Goal: Information Seeking & Learning: Learn about a topic

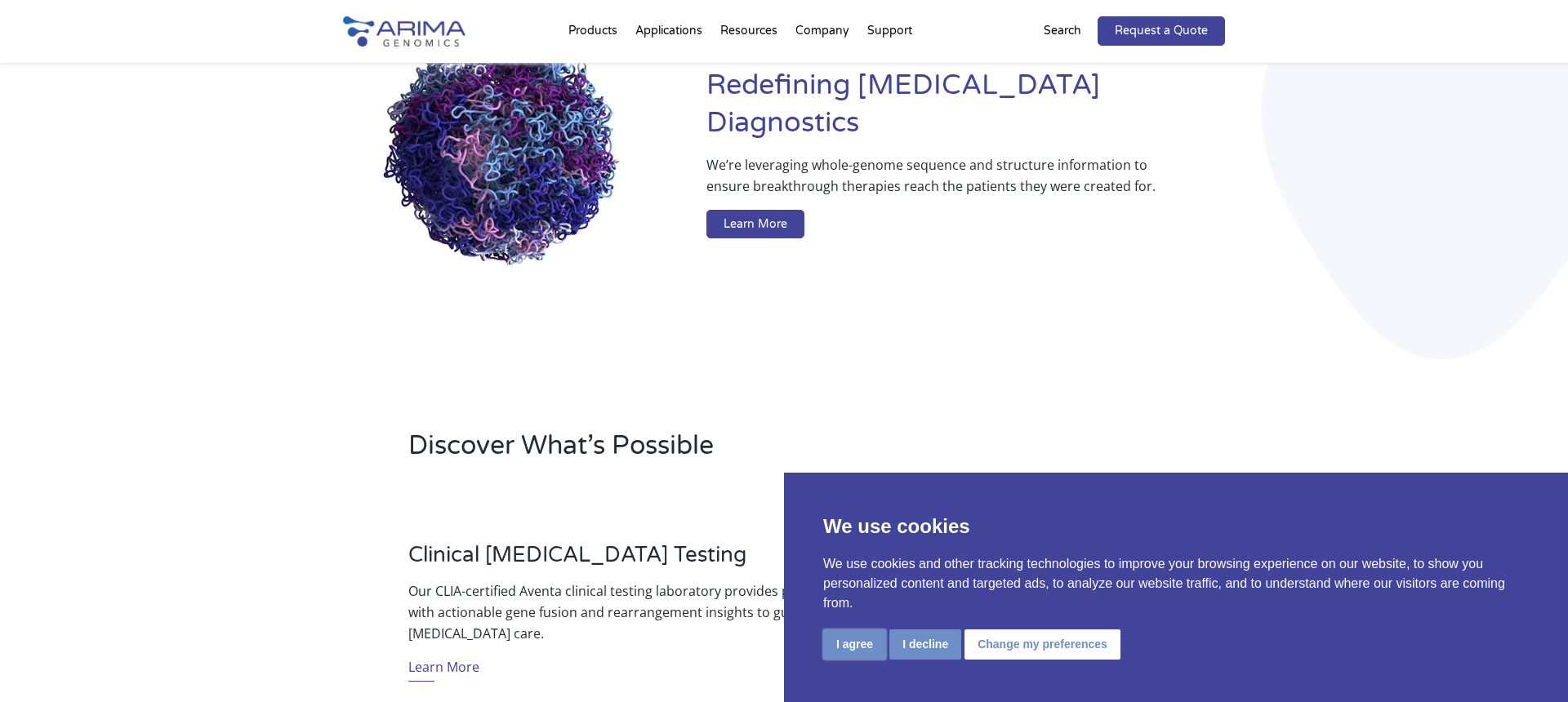
click at [853, 649] on button "I agree" at bounding box center [854, 644] width 63 height 30
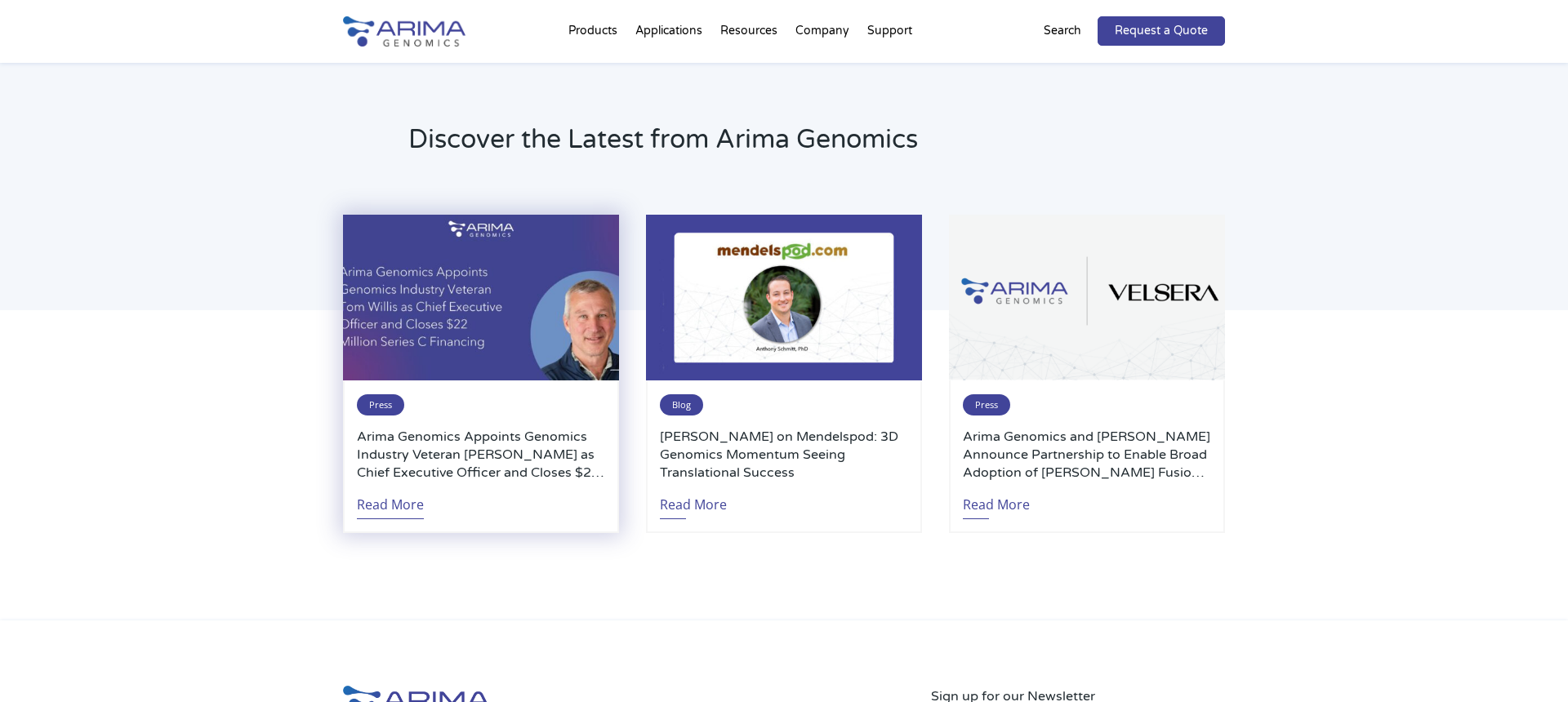
scroll to position [3422, 0]
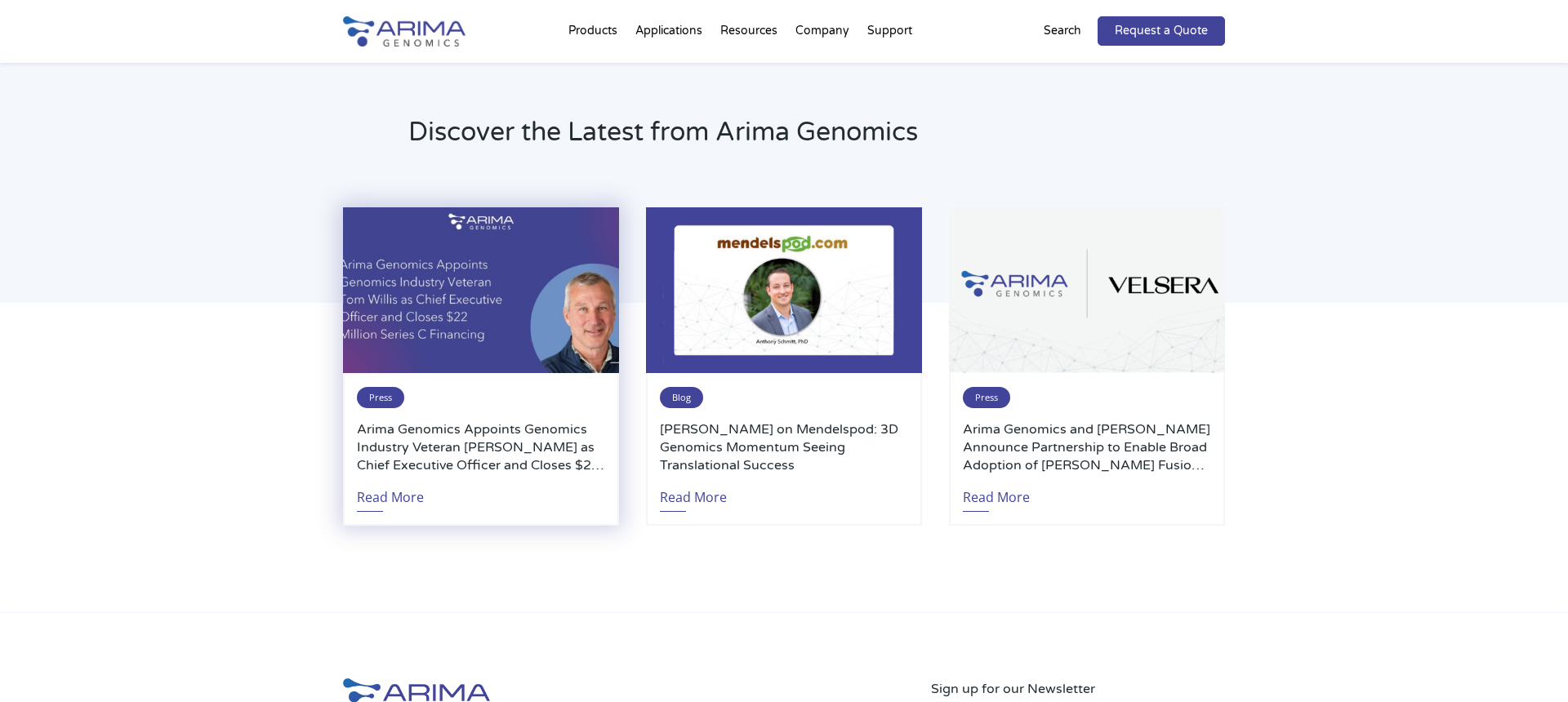
click at [478, 430] on h3 "Arima Genomics Appoints Genomics Industry Veteran [PERSON_NAME] as Chief Execut…" at bounding box center [481, 447] width 248 height 54
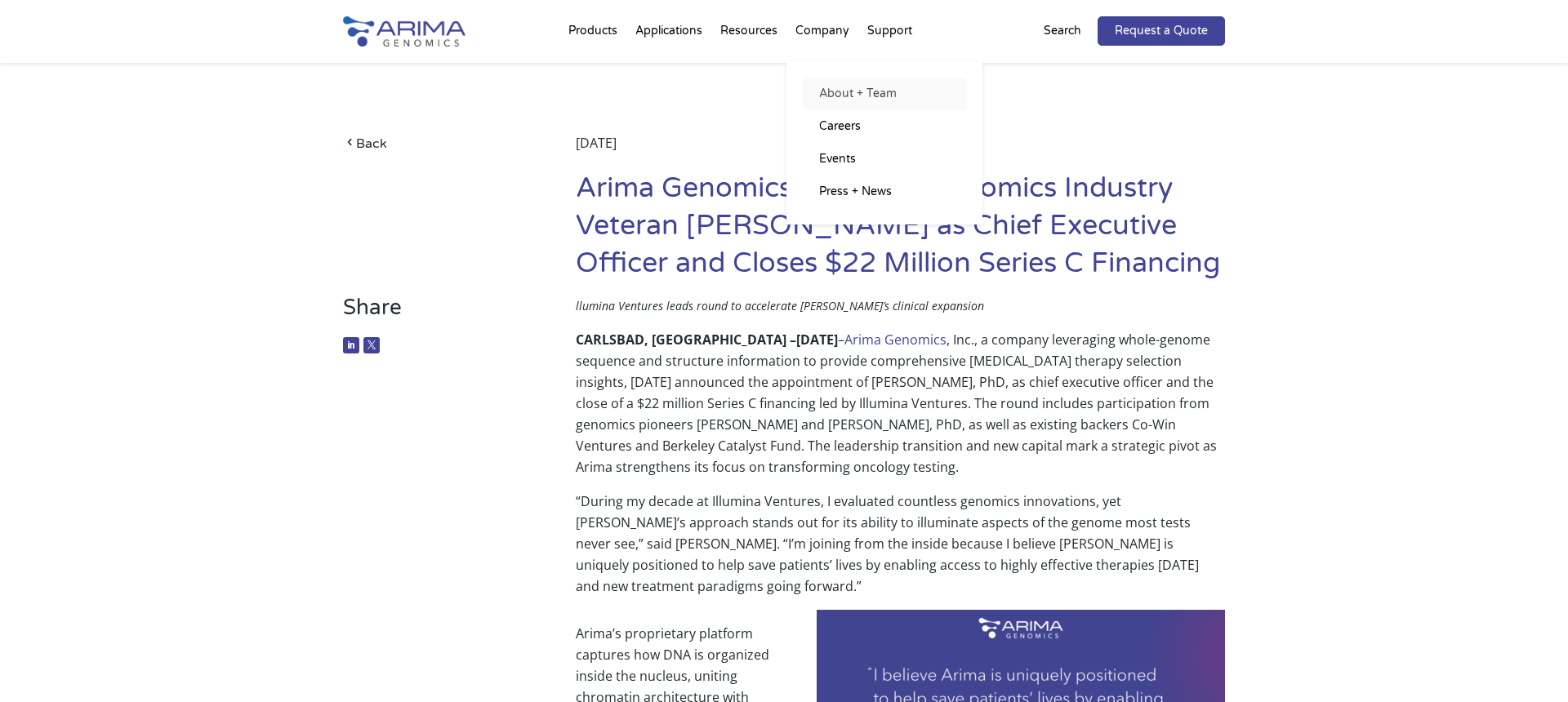
click at [858, 94] on link "About + Team" at bounding box center [885, 94] width 163 height 33
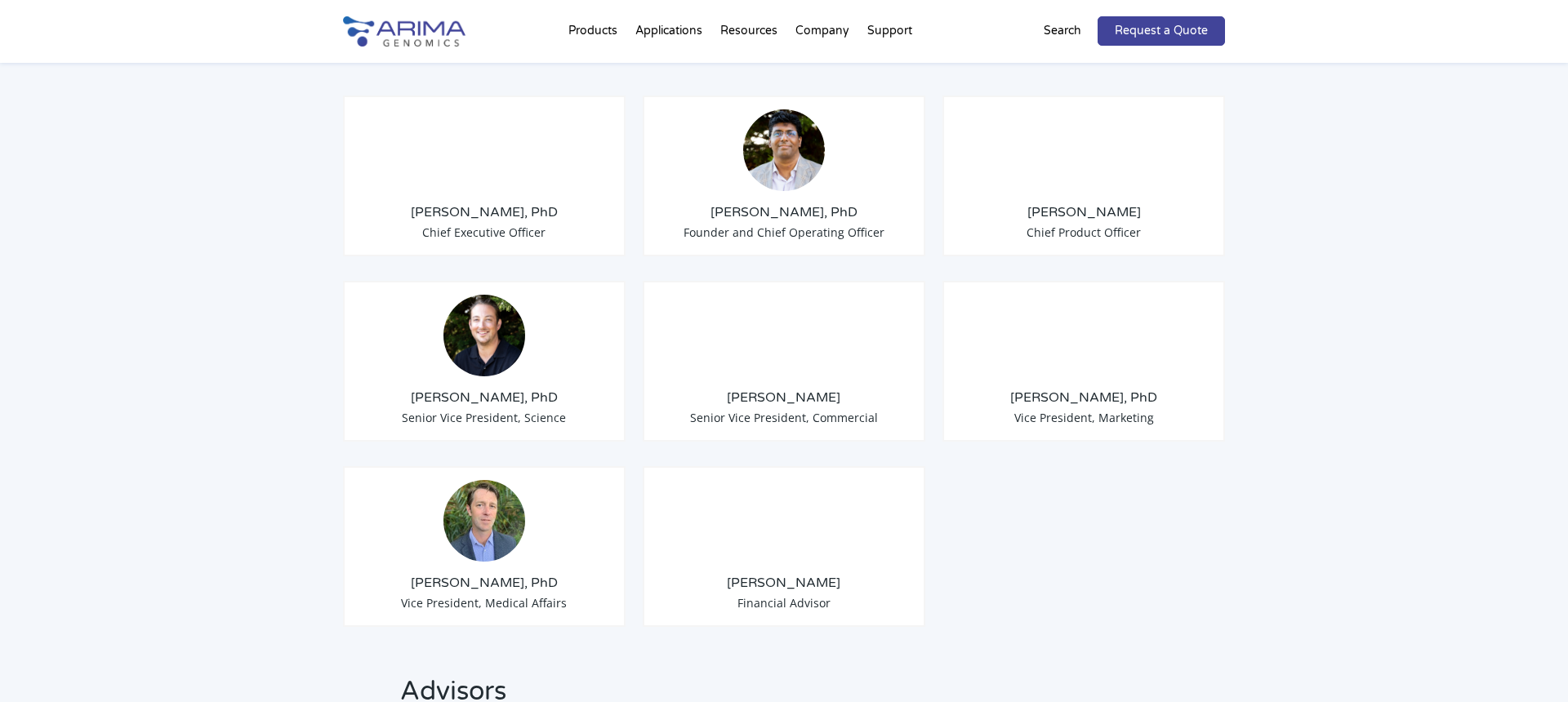
scroll to position [1310, 0]
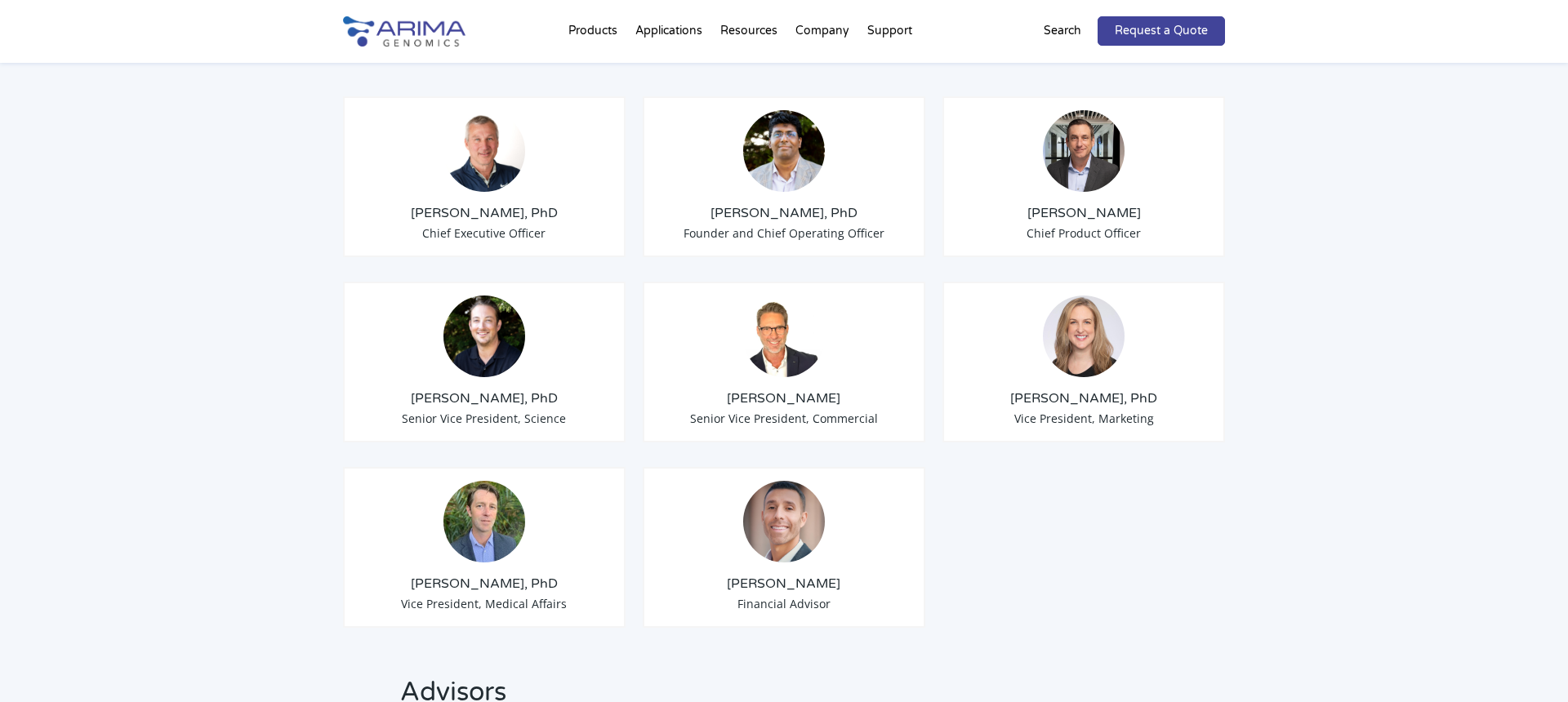
click at [1075, 132] on img at bounding box center [1084, 151] width 82 height 82
click at [1090, 226] on span "Chief Product Officer" at bounding box center [1084, 233] width 115 height 16
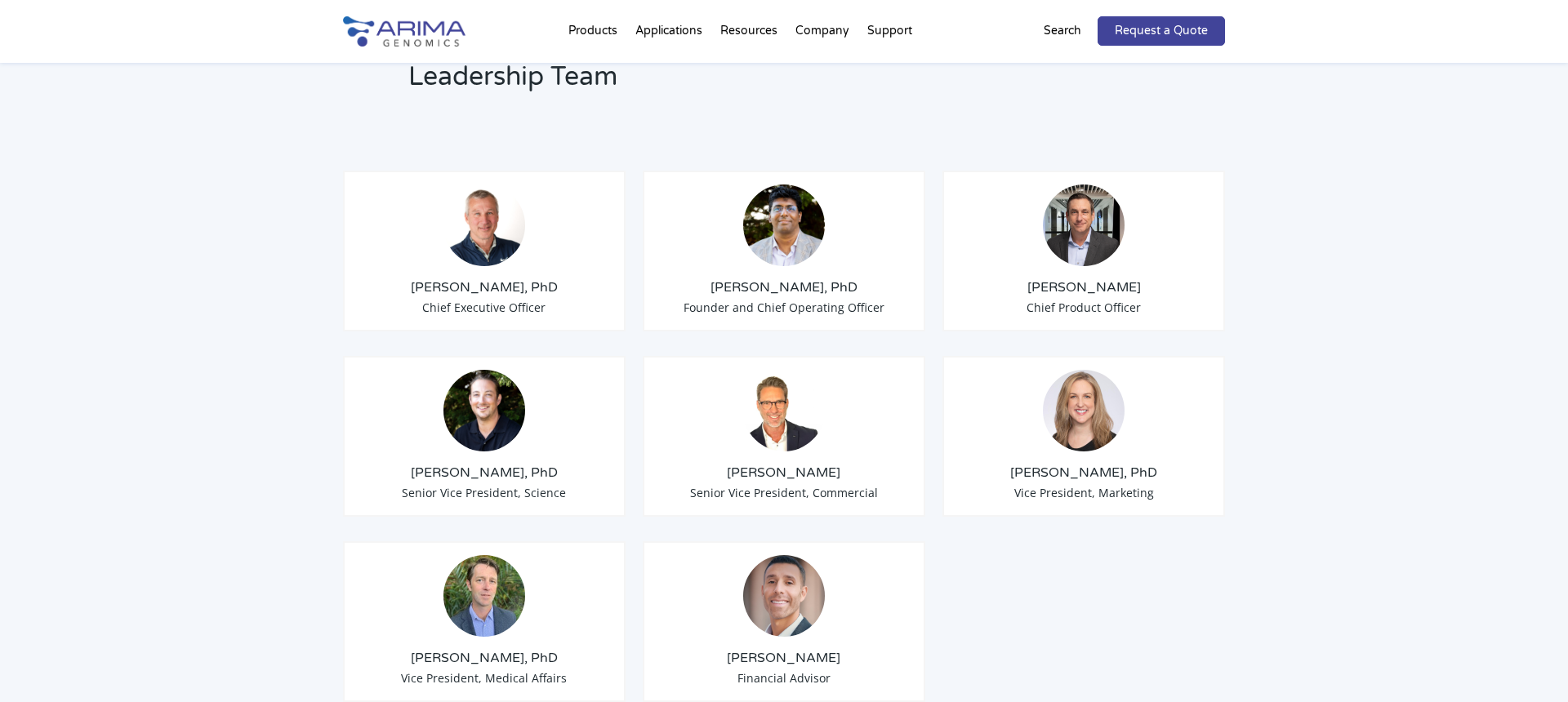
scroll to position [1235, 0]
click at [1063, 198] on img at bounding box center [1084, 226] width 82 height 82
click at [774, 486] on span "Senior Vice President, Commercial" at bounding box center [784, 494] width 188 height 16
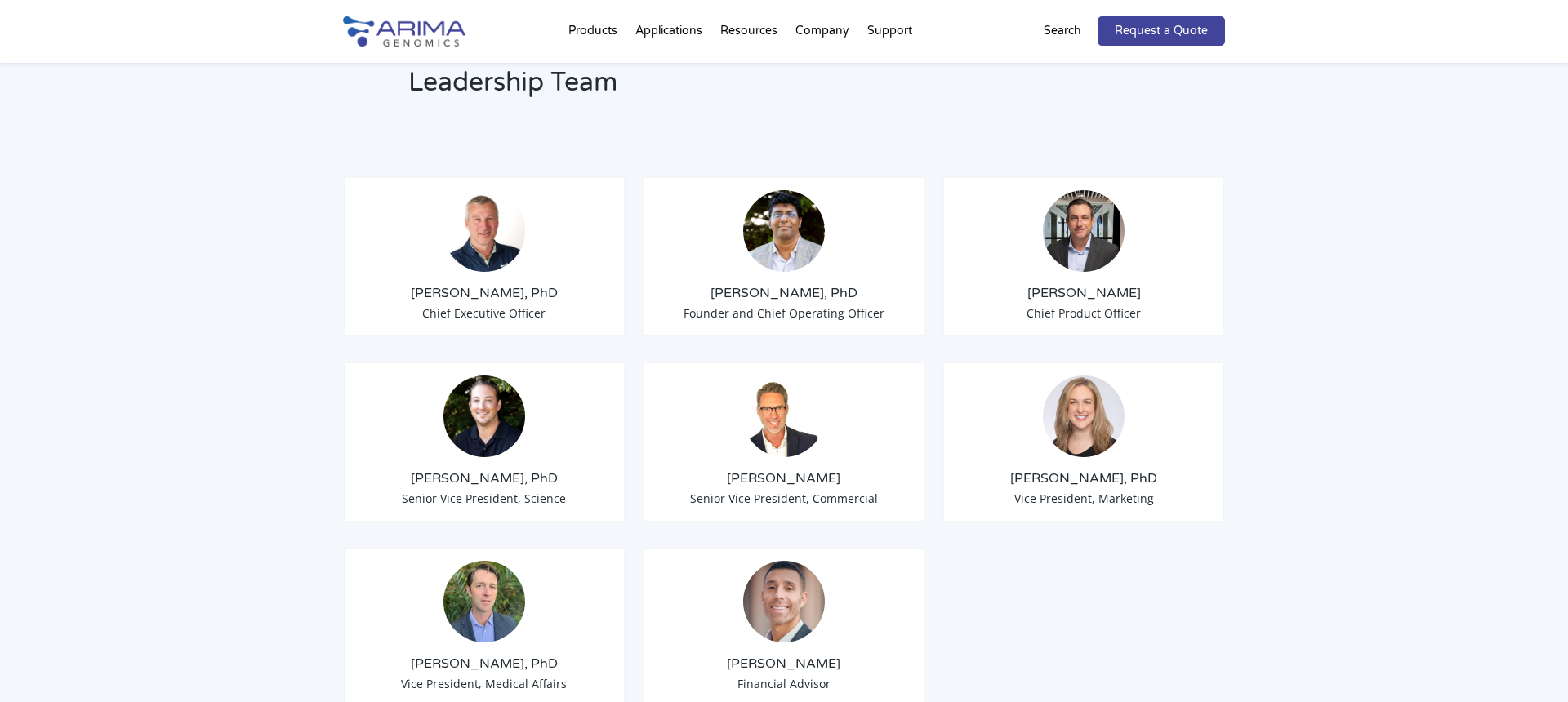
scroll to position [1228, 0]
click at [1064, 312] on div "Chris Roberts Chief Product Officer" at bounding box center [1083, 258] width 282 height 161
click at [1080, 285] on h3 "Chris Roberts" at bounding box center [1083, 294] width 254 height 18
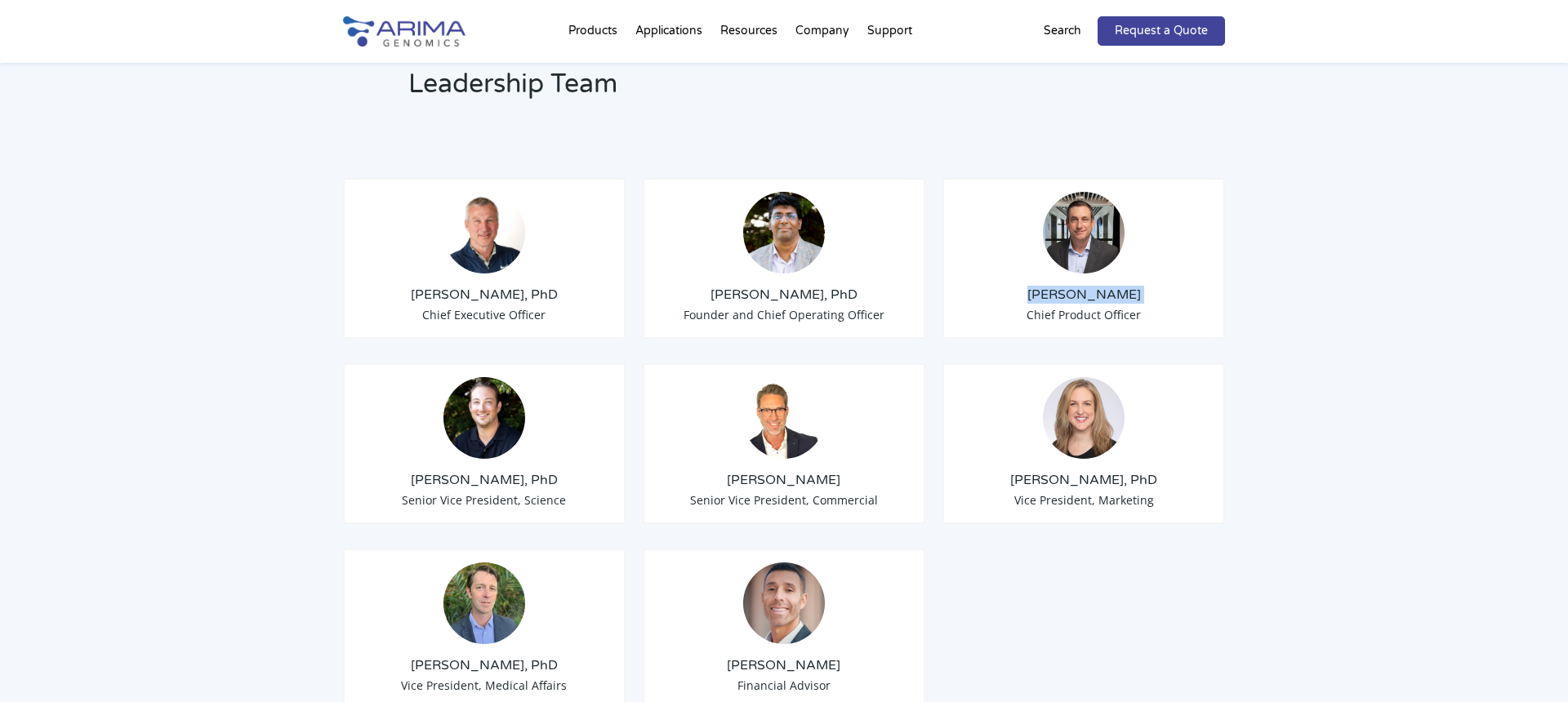
click at [1080, 285] on h3 "Chris Roberts" at bounding box center [1083, 294] width 254 height 18
